Goal: Information Seeking & Learning: Learn about a topic

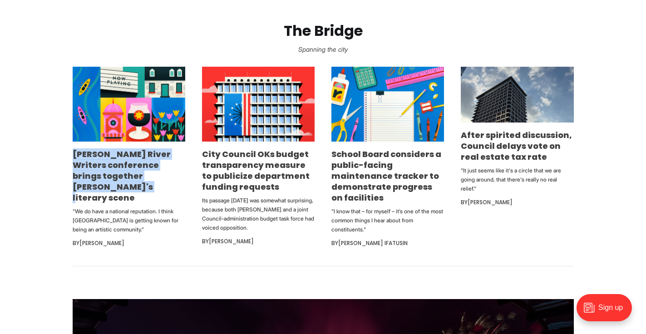
scroll to position [539, 0]
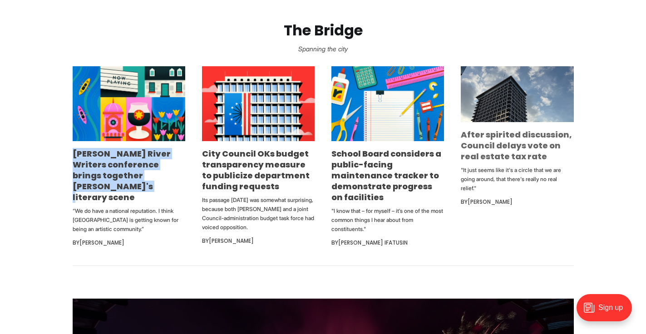
click at [488, 134] on link "After spirited discussion, Council delays vote on real estate tax rate" at bounding box center [516, 145] width 111 height 33
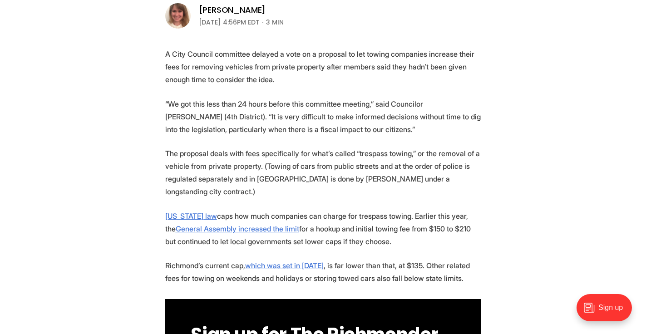
scroll to position [317, 0]
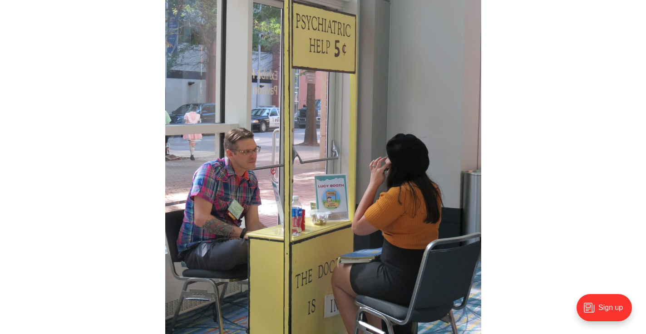
scroll to position [1539, 0]
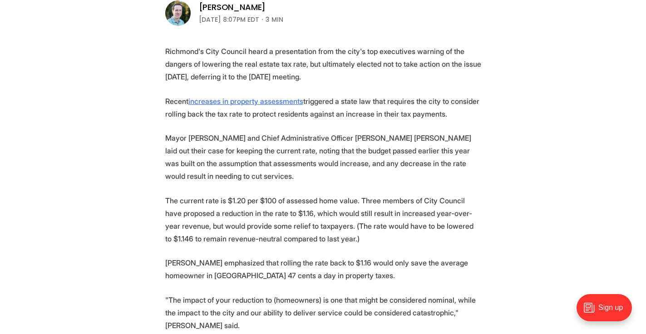
scroll to position [320, 0]
